Goal: Check status: Check status

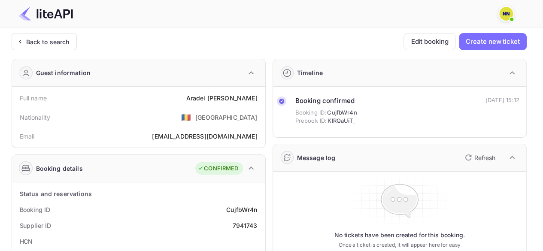
click at [49, 40] on div "Back to search" at bounding box center [47, 41] width 43 height 9
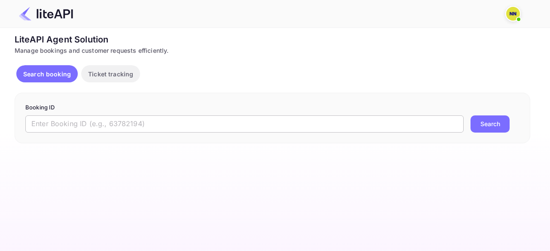
click at [97, 125] on input "text" at bounding box center [244, 123] width 438 height 17
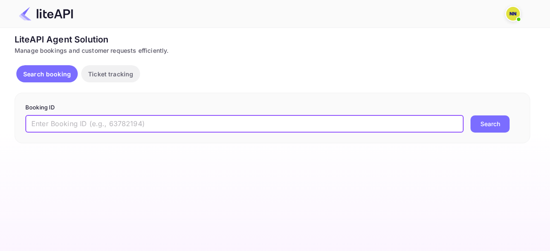
paste input "8628835"
type input "8628835"
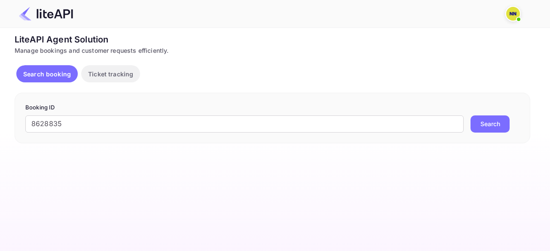
click at [486, 123] on button "Search" at bounding box center [489, 123] width 39 height 17
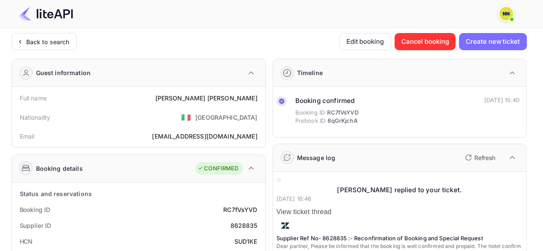
scroll to position [86, 0]
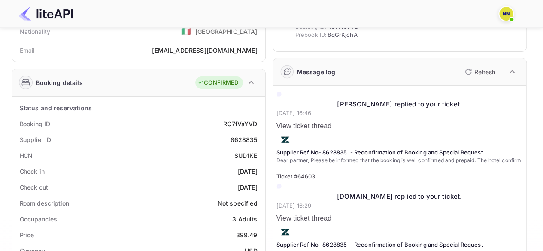
click at [242, 152] on div "SUD1KE" at bounding box center [245, 155] width 23 height 9
click at [247, 153] on div "SUD1KE" at bounding box center [245, 155] width 23 height 9
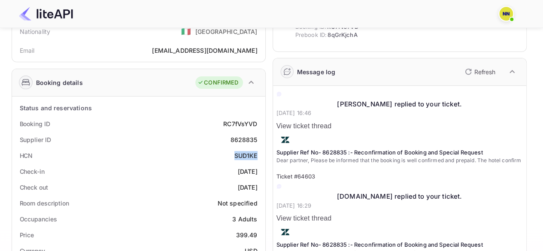
copy div "SUD1KE"
